Goal: Find specific page/section

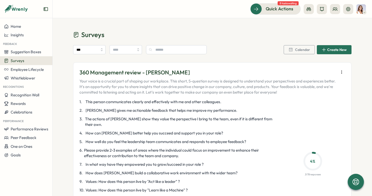
scroll to position [1372, 0]
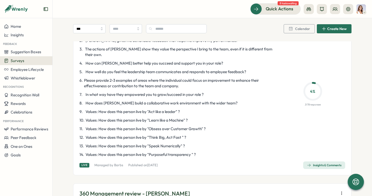
scroll to position [74, 0]
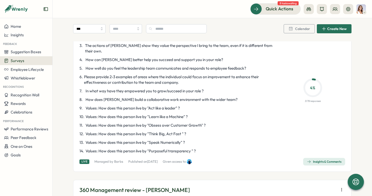
click at [313, 165] on span "Insights & Comments" at bounding box center [324, 162] width 34 height 7
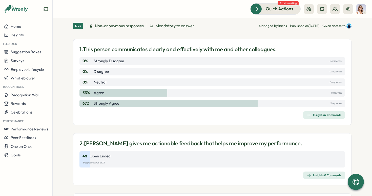
scroll to position [36, 0]
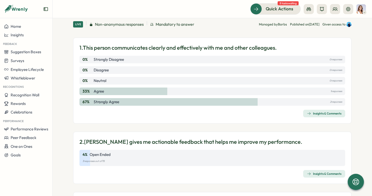
click at [313, 114] on div "Insights & Comments" at bounding box center [324, 114] width 34 height 4
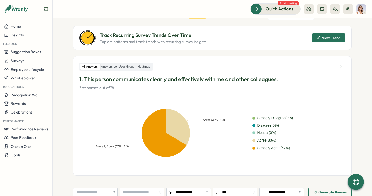
scroll to position [4, 0]
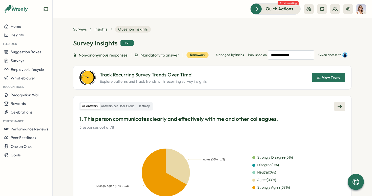
click at [337, 104] on icon at bounding box center [339, 106] width 5 height 5
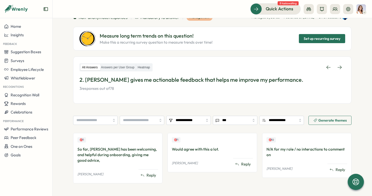
scroll to position [41, 0]
